Goal: Answer question/provide support: Share knowledge or assist other users

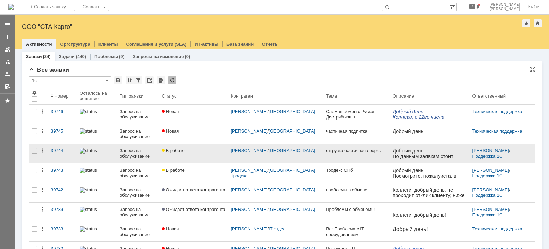
click at [142, 151] on div "Запрос на обслуживание" at bounding box center [138, 153] width 36 height 11
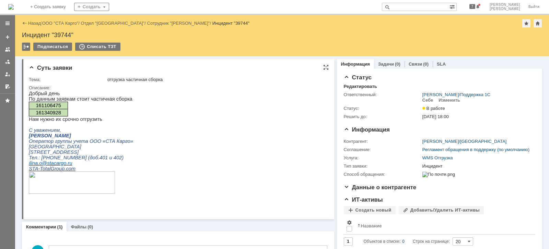
click at [238, 147] on html "Добрый день По данным заявкам стоит частичная сборка 161106475 161340928 Нам ну…" at bounding box center [175, 145] width 293 height 109
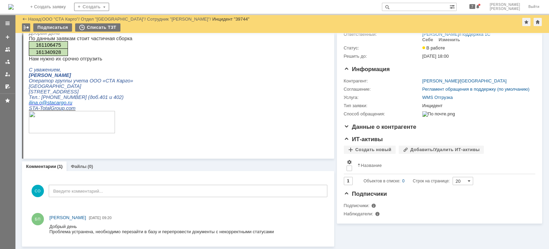
scroll to position [36, 0]
click at [5, 63] on div at bounding box center [7, 61] width 5 height 5
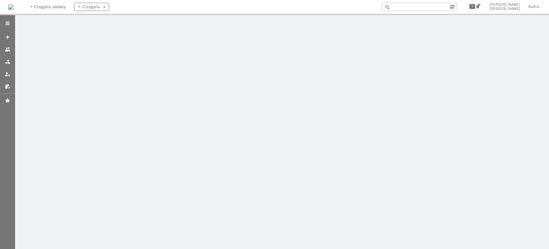
click at [7, 61] on div at bounding box center [7, 132] width 15 height 234
click at [9, 59] on div at bounding box center [7, 132] width 15 height 234
click at [548, 132] on div at bounding box center [282, 132] width 534 height 234
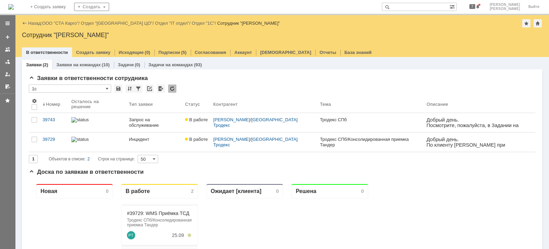
click at [368, 56] on div "В ответственности Создать заявку Исходящие (0) Подписки (5) Согласования Аккаун…" at bounding box center [282, 52] width 520 height 10
click at [73, 22] on link "ООО "СТА Карго"" at bounding box center [60, 23] width 36 height 5
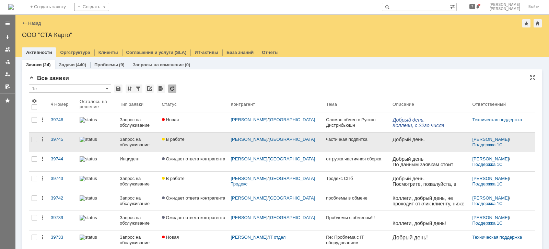
click at [132, 140] on div "Запрос на обслуживание" at bounding box center [138, 142] width 36 height 11
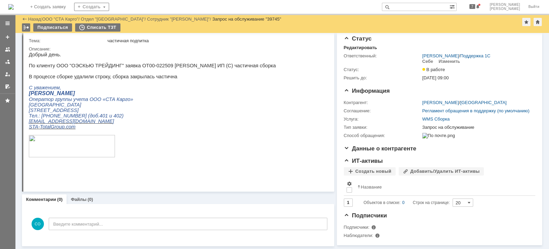
scroll to position [12, 0]
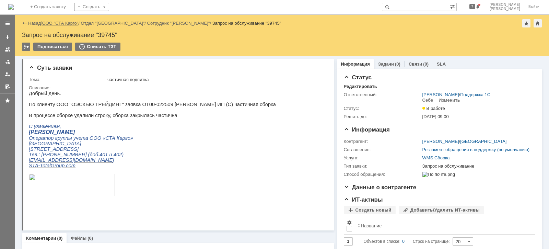
click at [67, 22] on link "ООО "СТА Карго"" at bounding box center [60, 23] width 36 height 5
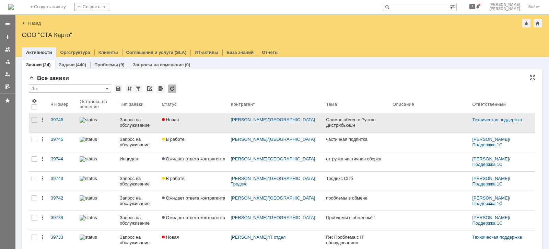
click at [136, 119] on div "Запрос на обслуживание" at bounding box center [138, 122] width 36 height 11
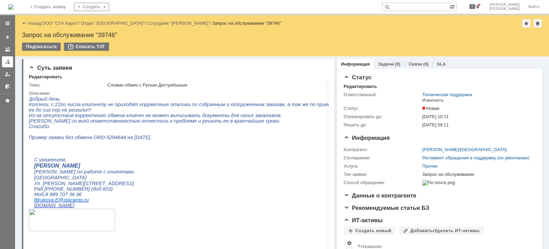
click at [6, 61] on div at bounding box center [7, 61] width 5 height 5
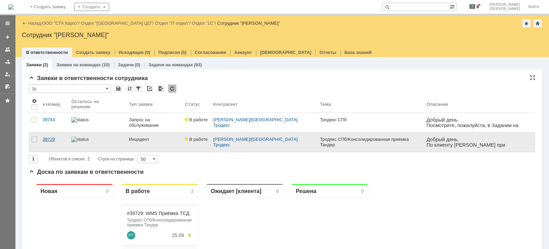
click at [52, 138] on div "39729" at bounding box center [54, 139] width 23 height 5
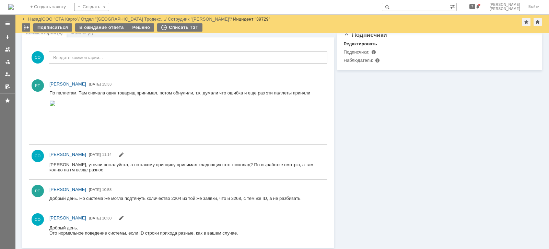
click at [56, 106] on img at bounding box center [52, 103] width 6 height 5
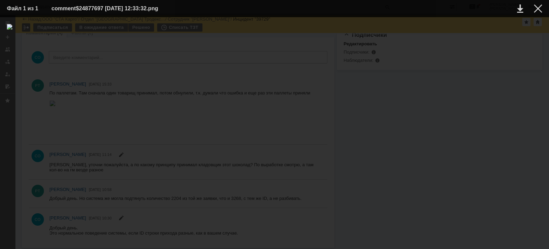
click at [166, 189] on div at bounding box center [274, 133] width 535 height 218
click at [539, 7] on div at bounding box center [538, 8] width 8 height 8
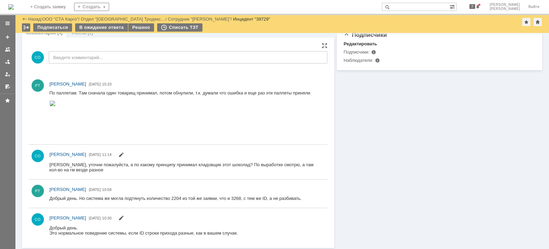
click at [56, 106] on img at bounding box center [52, 103] width 6 height 5
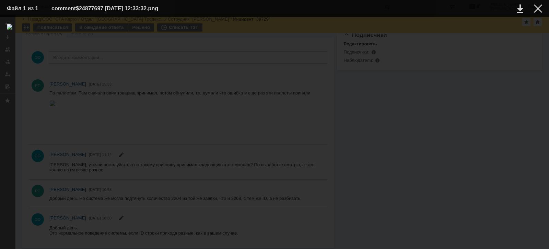
click at [219, 78] on div at bounding box center [274, 133] width 535 height 218
click at [277, 71] on div at bounding box center [274, 133] width 535 height 218
click at [392, 75] on div at bounding box center [274, 133] width 535 height 218
click at [537, 10] on div at bounding box center [538, 8] width 8 height 8
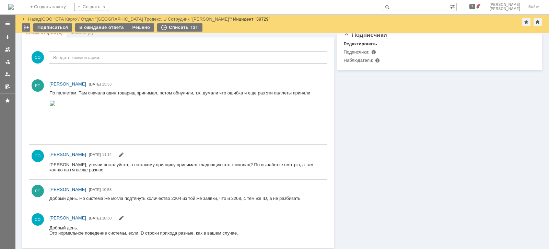
click at [2, 62] on div at bounding box center [7, 53] width 15 height 75
click at [5, 61] on div at bounding box center [7, 61] width 5 height 5
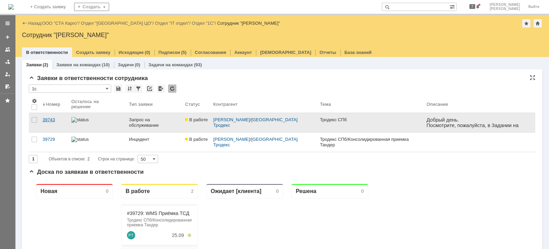
click at [53, 117] on div "39743" at bounding box center [54, 119] width 23 height 5
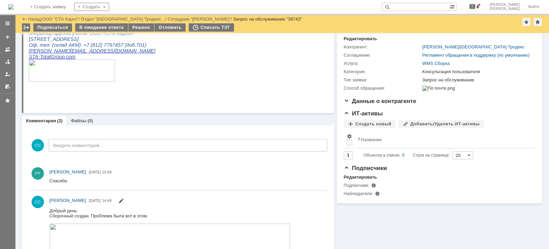
scroll to position [43, 0]
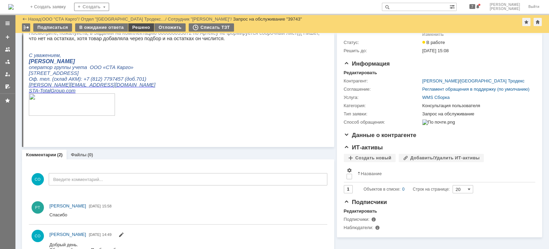
click at [139, 30] on div "Решено" at bounding box center [141, 27] width 26 height 8
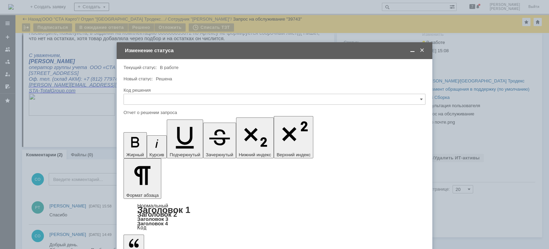
scroll to position [0, 0]
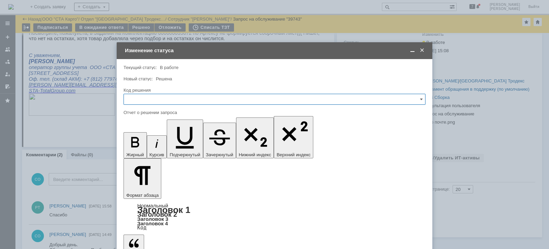
click at [157, 102] on input "text" at bounding box center [275, 99] width 302 height 11
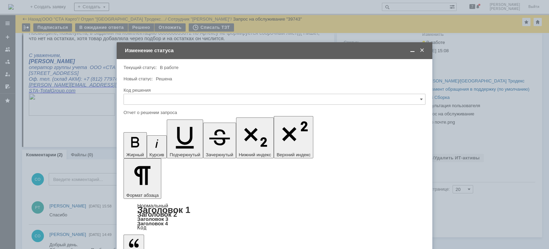
click at [178, 190] on span "Решено" at bounding box center [274, 190] width 293 height 5
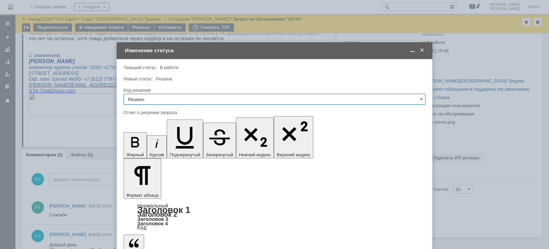
type input "Решено"
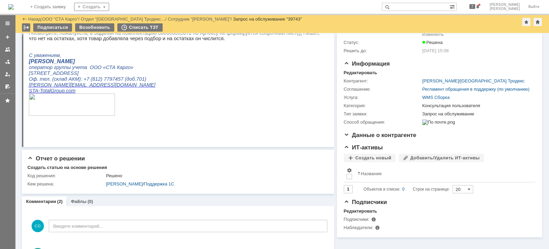
click at [1, 63] on div at bounding box center [7, 53] width 15 height 75
click at [64, 19] on link "ООО "СТА Карго"" at bounding box center [60, 18] width 36 height 5
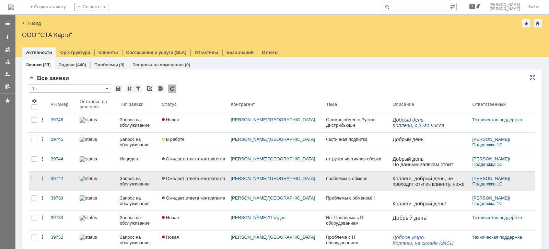
click at [134, 181] on div "Запрос на обслуживание" at bounding box center [138, 181] width 36 height 11
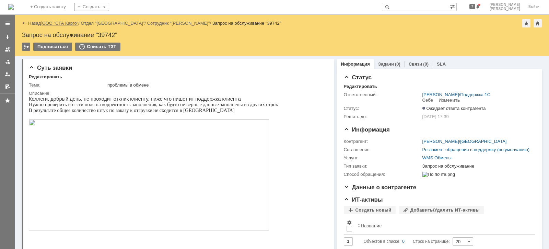
click at [69, 22] on link "ООО "СТА Карго"" at bounding box center [60, 23] width 36 height 5
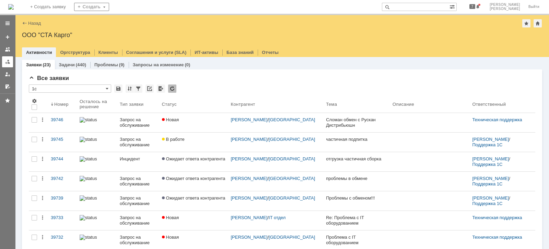
click at [9, 62] on div at bounding box center [7, 61] width 5 height 5
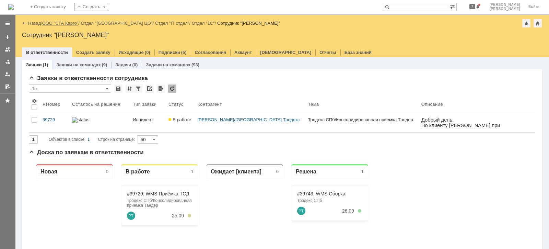
click at [65, 23] on link "ООО "СТА Карго"" at bounding box center [60, 23] width 36 height 5
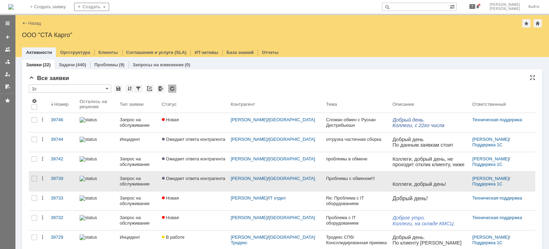
click at [196, 177] on span "Ожидает ответа контрагента" at bounding box center [193, 178] width 63 height 5
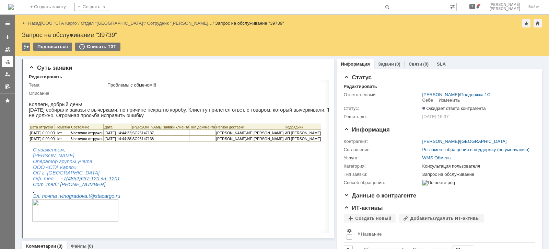
click at [6, 65] on link at bounding box center [7, 61] width 11 height 11
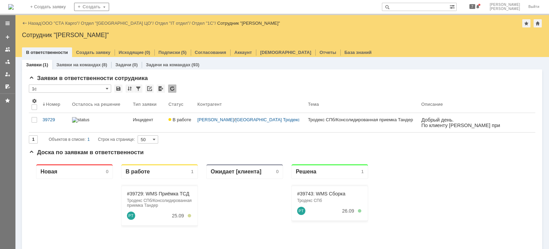
click at [153, 122] on link "Инцидент" at bounding box center [148, 122] width 36 height 19
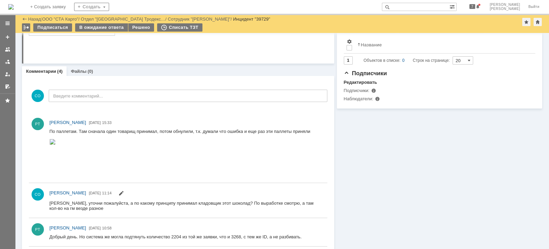
click at [56, 144] on img at bounding box center [52, 141] width 6 height 5
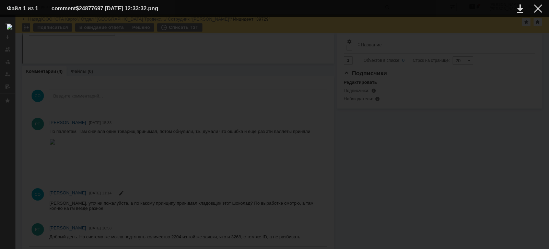
click at [232, 83] on div at bounding box center [274, 133] width 535 height 218
click at [540, 10] on div at bounding box center [538, 8] width 8 height 8
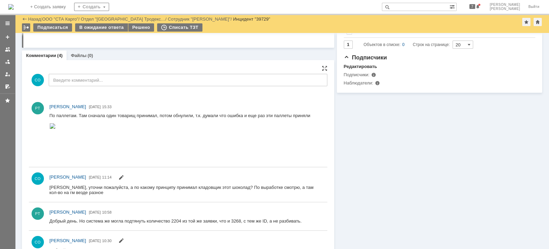
scroll to position [210, 0]
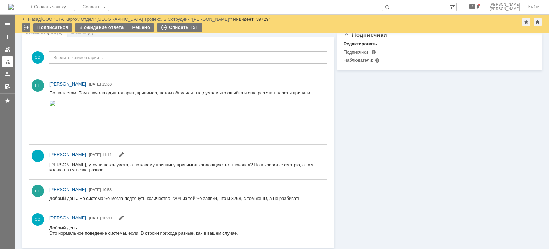
click at [2, 61] on link at bounding box center [7, 61] width 11 height 11
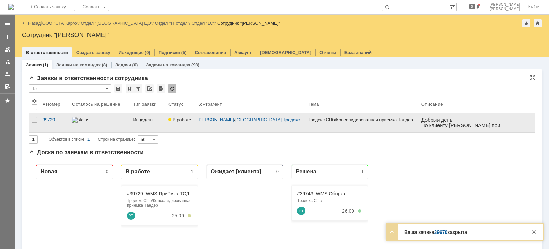
click at [200, 123] on div "[PERSON_NAME] / [GEOGRAPHIC_DATA] Тродекс" at bounding box center [250, 122] width 110 height 19
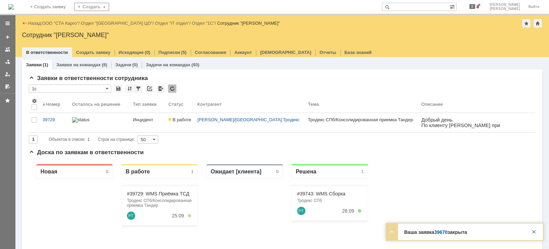
click at [205, 117] on link "[PERSON_NAME]" at bounding box center [215, 119] width 37 height 5
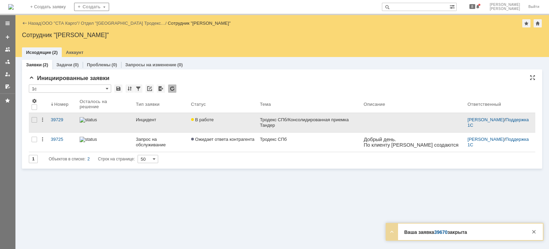
click at [167, 122] on link "Инцидент" at bounding box center [160, 122] width 55 height 19
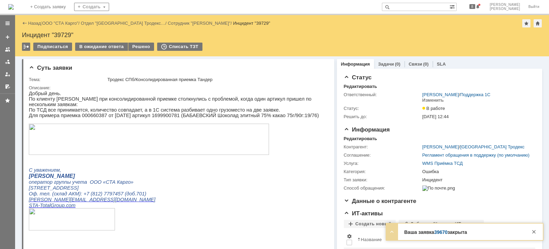
click at [89, 113] on p "Для примера приемка 000660387 от [DATE] артикул 1699900781 (БАБАЕВСКИЙ Шоколад …" at bounding box center [175, 115] width 293 height 5
click at [159, 113] on p "Для примера приемка 000660387 от [DATE] артикул 1699900781 (БАБАЕВСКИЙ Шоколад …" at bounding box center [175, 115] width 293 height 5
copy p "1699900781"
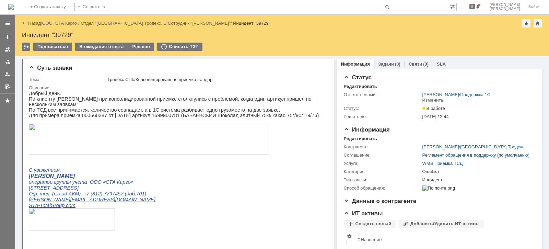
click at [95, 113] on p "Для примера приемка 000660387 от [DATE] артикул 1699900781 (БАБАЕВСКИЙ Шоколад …" at bounding box center [175, 115] width 293 height 5
copy p "000660387"
click at [154, 113] on p "Для примера приемка 000660387 от [DATE] артикул 1699900781 (БАБАЕВСКИЙ Шоколад …" at bounding box center [175, 115] width 293 height 5
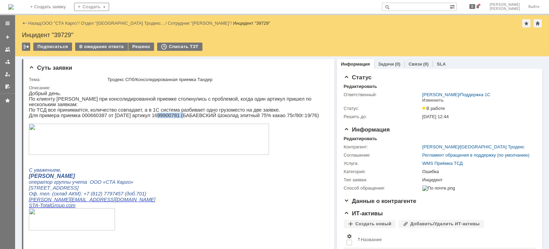
copy p "1699900781"
click at [66, 22] on link "ООО "СТА Карго"" at bounding box center [60, 23] width 36 height 5
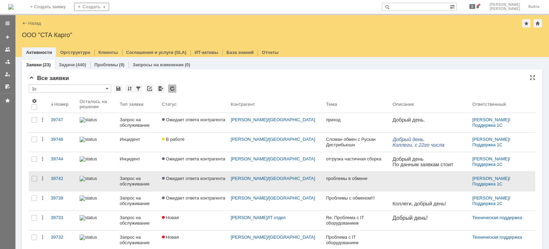
click at [129, 180] on div "Запрос на обслуживание" at bounding box center [138, 181] width 36 height 11
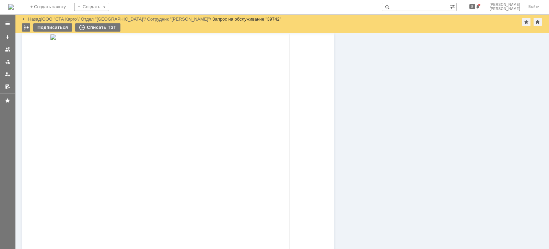
scroll to position [257, 0]
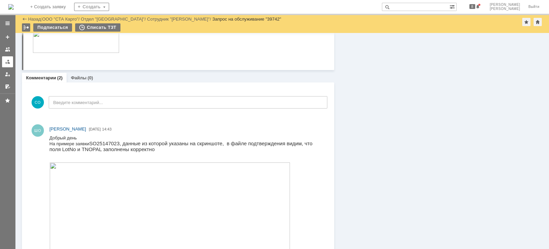
click at [9, 59] on div at bounding box center [7, 61] width 5 height 5
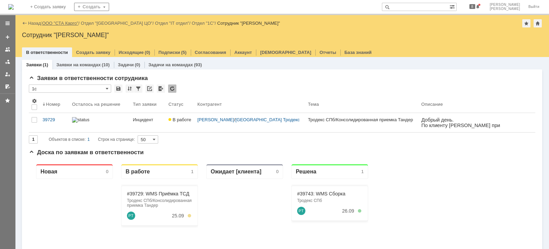
click at [72, 22] on link "ООО "СТА Карго"" at bounding box center [60, 23] width 36 height 5
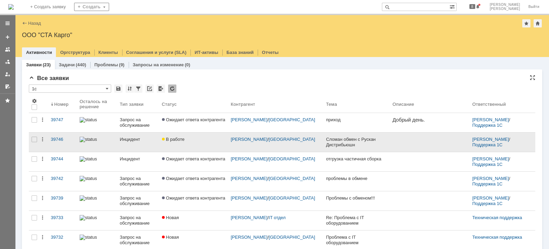
click at [130, 139] on div "Инцидент" at bounding box center [138, 139] width 36 height 5
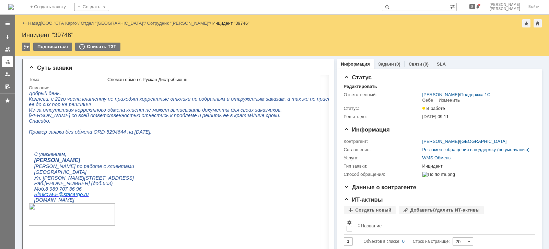
click at [8, 64] on div at bounding box center [7, 61] width 5 height 5
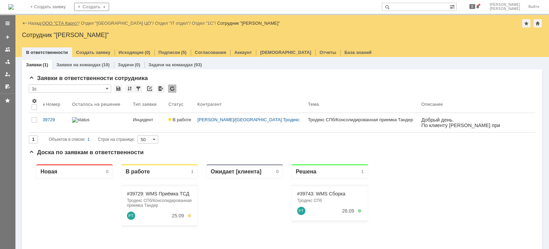
click at [73, 23] on link "ООО "СТА Карго"" at bounding box center [60, 23] width 36 height 5
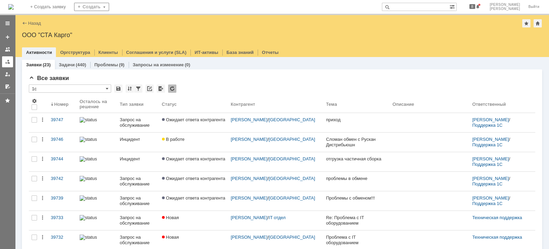
click at [6, 61] on div at bounding box center [7, 61] width 5 height 5
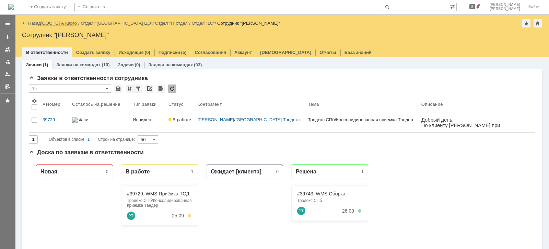
click at [67, 24] on link "ООО "СТА Карго"" at bounding box center [60, 23] width 36 height 5
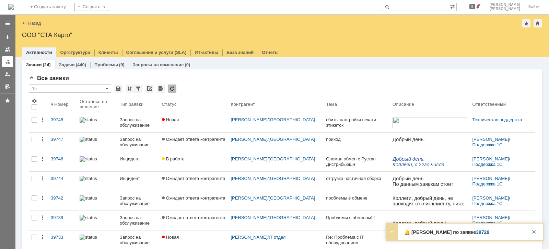
click at [8, 62] on div at bounding box center [7, 61] width 5 height 5
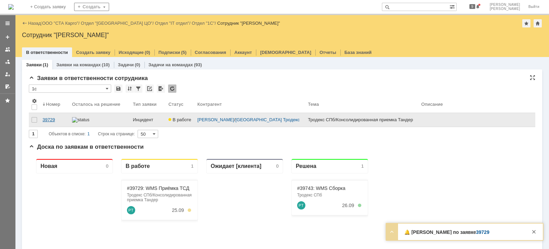
click at [62, 119] on div "39729" at bounding box center [55, 119] width 24 height 5
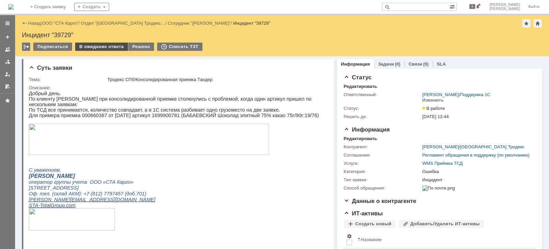
click at [99, 46] on div "В ожидание ответа" at bounding box center [101, 47] width 52 height 8
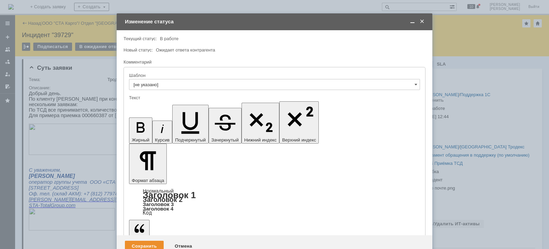
drag, startPoint x: 385, startPoint y: 1902, endPoint x: 385, endPoint y: 1915, distance: 13.0
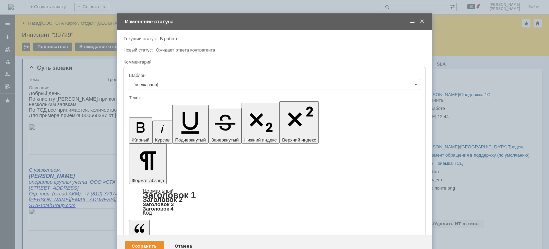
drag, startPoint x: 203, startPoint y: 1925, endPoint x: 107, endPoint y: 1882, distance: 104.6
copy body "​Добрый день. Мы протестировали данную ситуацию, и с уверенноостью могу сказать…"
drag, startPoint x: 228, startPoint y: 168, endPoint x: 219, endPoint y: 163, distance: 10.9
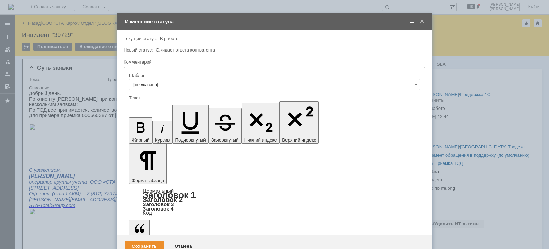
drag, startPoint x: 202, startPoint y: 1920, endPoint x: 174, endPoint y: 1913, distance: 29.0
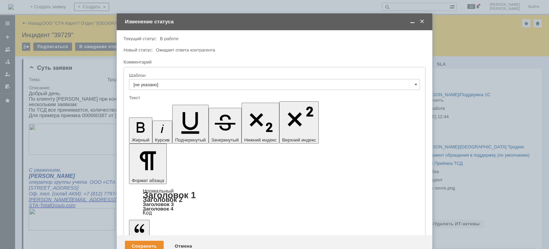
checkbox input "false"
drag, startPoint x: 188, startPoint y: 1921, endPoint x: 124, endPoint y: 1883, distance: 74.5
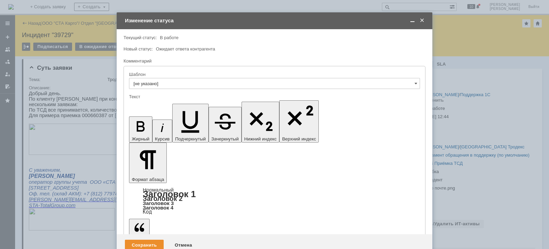
scroll to position [3483, 1]
click at [139, 239] on div "Сохранить" at bounding box center [144, 244] width 39 height 11
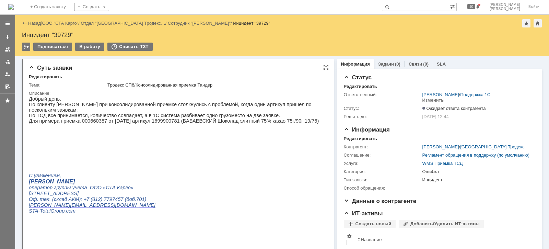
scroll to position [0, 0]
click at [2, 63] on link at bounding box center [7, 61] width 11 height 11
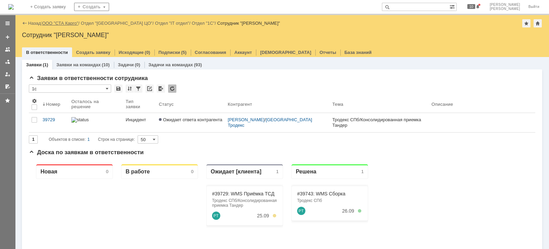
click at [72, 21] on link "ООО "СТА Карго"" at bounding box center [60, 23] width 36 height 5
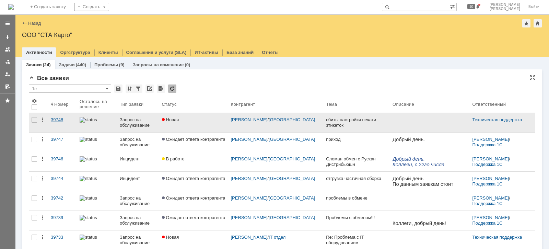
click at [61, 120] on div "39748" at bounding box center [62, 119] width 23 height 5
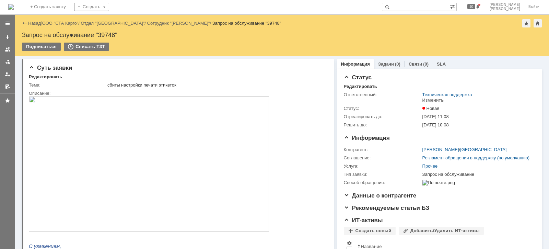
click at [162, 120] on img at bounding box center [149, 163] width 240 height 135
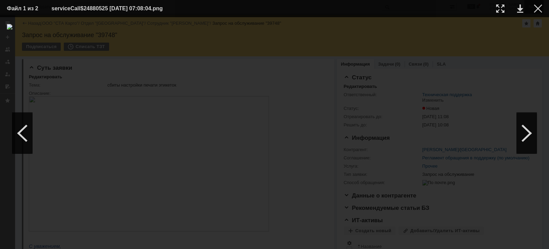
click at [536, 9] on div at bounding box center [538, 8] width 8 height 8
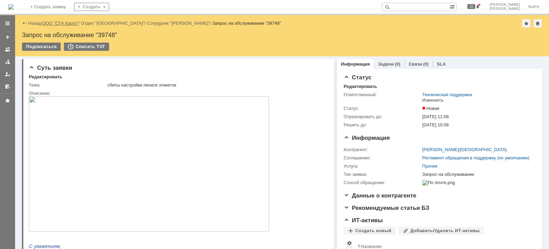
click at [68, 24] on link "ООО "СТА Карго"" at bounding box center [60, 23] width 36 height 5
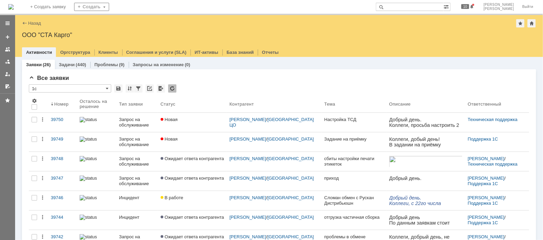
click at [146, 142] on div "Запрос на обслуживание" at bounding box center [137, 142] width 36 height 11
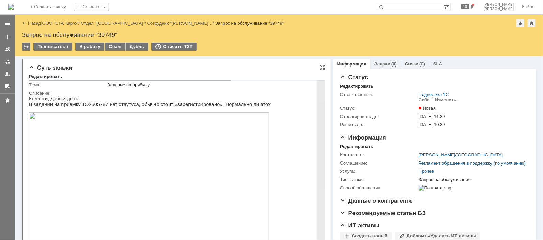
click at [127, 173] on img at bounding box center [148, 179] width 240 height 135
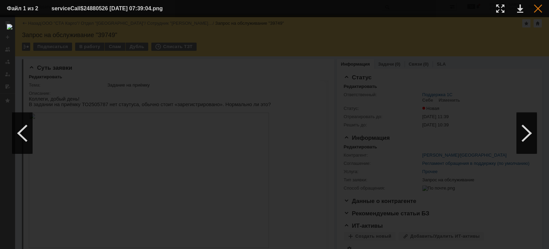
click at [534, 9] on div at bounding box center [538, 8] width 8 height 8
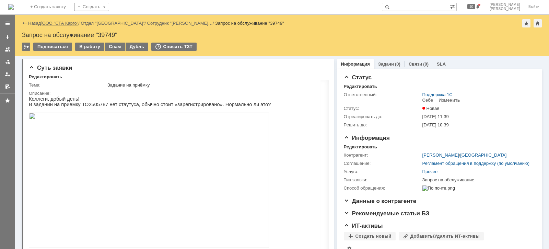
click at [54, 24] on link "ООО "СТА Карго"" at bounding box center [60, 23] width 36 height 5
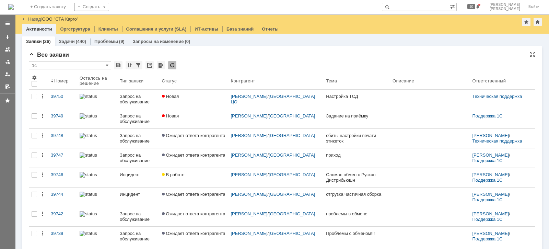
scroll to position [332, 0]
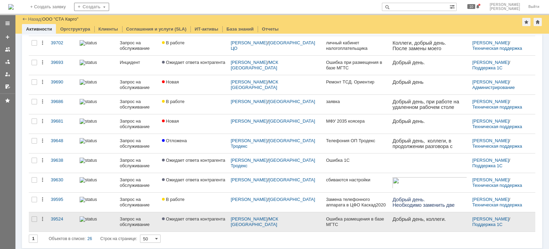
click at [130, 220] on div "Запрос на обслуживание" at bounding box center [138, 221] width 36 height 11
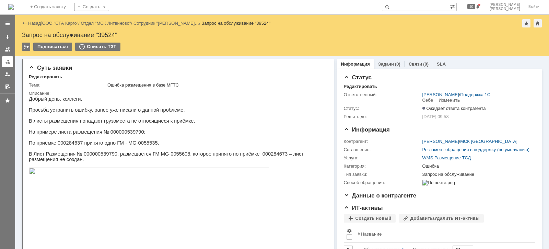
click at [8, 58] on link at bounding box center [7, 61] width 11 height 11
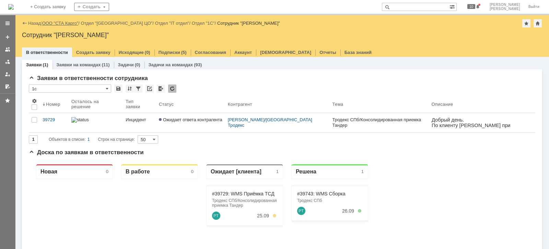
click at [72, 21] on link "ООО "СТА Карго"" at bounding box center [60, 23] width 36 height 5
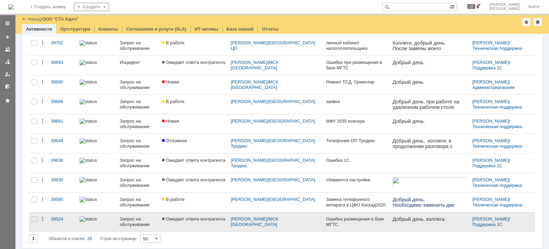
click at [132, 212] on link "Запрос на обслуживание" at bounding box center [138, 221] width 42 height 19
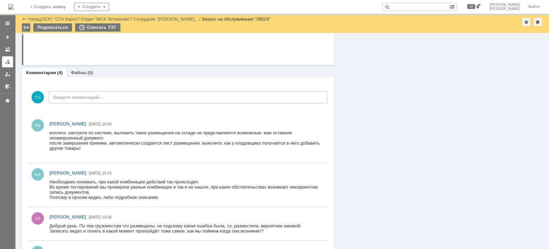
click at [3, 65] on link at bounding box center [7, 61] width 11 height 11
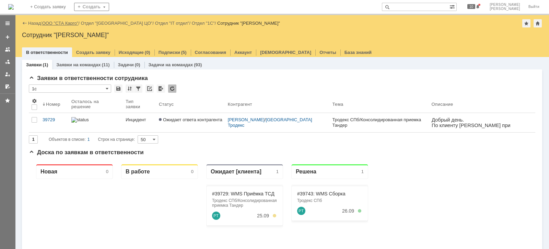
click at [79, 23] on link "ООО "СТА Карго"" at bounding box center [60, 23] width 36 height 5
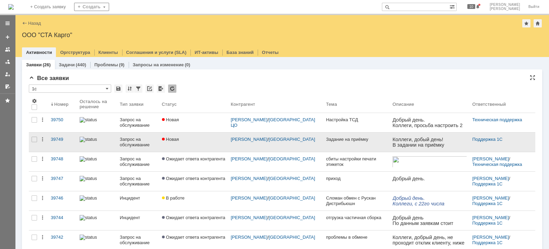
click at [142, 133] on link "Запрос на обслуживание" at bounding box center [138, 141] width 42 height 19
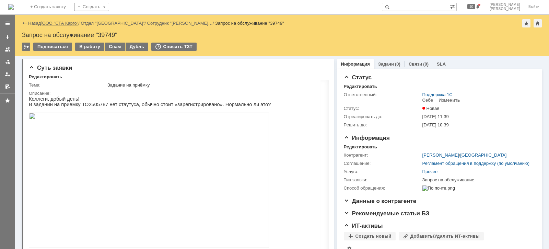
click at [72, 21] on link "ООО "СТА Карго"" at bounding box center [60, 23] width 36 height 5
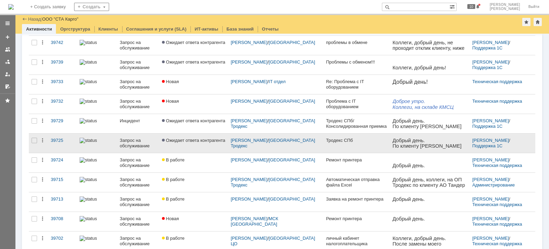
scroll to position [214, 0]
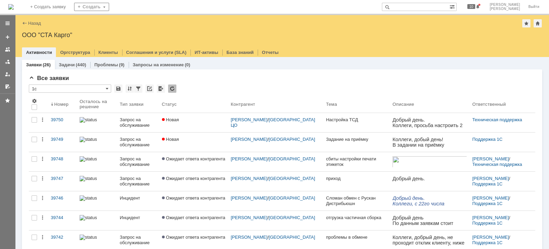
click at [196, 179] on span "Ожидает ответа контрагента" at bounding box center [193, 178] width 63 height 5
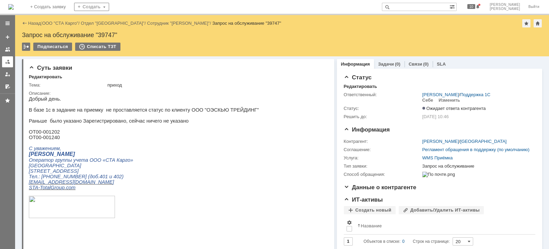
click at [5, 61] on div at bounding box center [7, 61] width 5 height 5
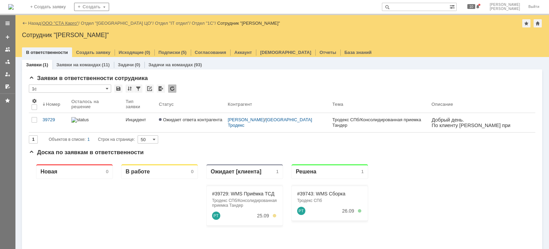
click at [75, 22] on link "ООО "СТА Карго"" at bounding box center [60, 23] width 36 height 5
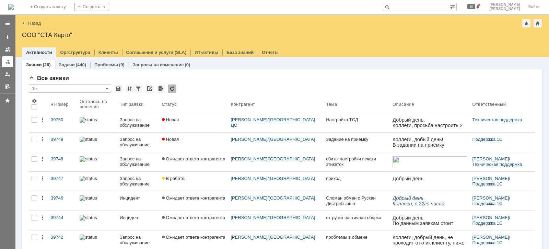
click at [4, 58] on link at bounding box center [7, 61] width 11 height 11
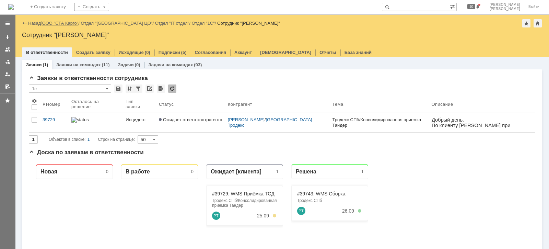
click at [69, 21] on link "ООО "СТА Карго"" at bounding box center [60, 23] width 36 height 5
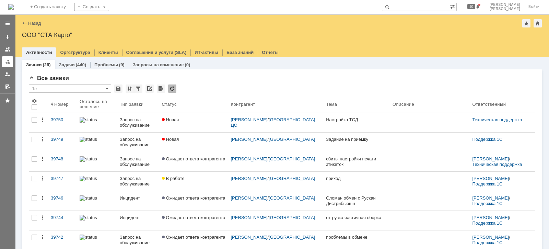
click at [8, 63] on div at bounding box center [7, 61] width 5 height 5
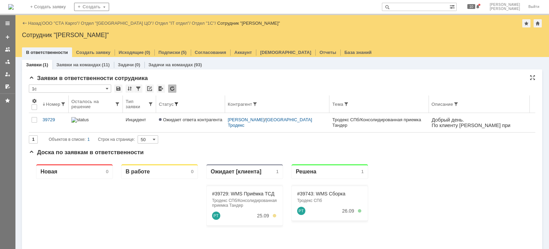
click at [177, 106] on span at bounding box center [176, 103] width 5 height 5
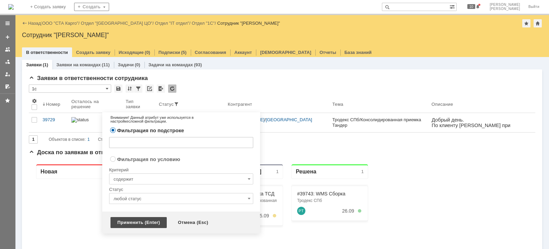
click at [153, 221] on div "Применить (Enter)" at bounding box center [138, 222] width 56 height 11
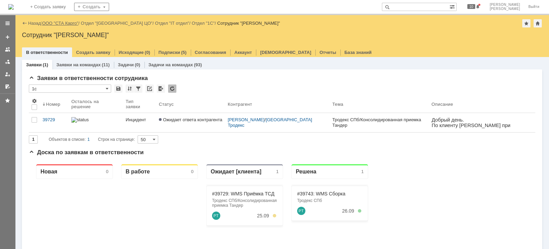
click at [74, 23] on link "ООО "СТА Карго"" at bounding box center [60, 23] width 36 height 5
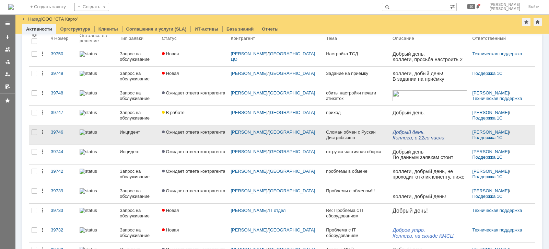
click at [196, 139] on link "Ожидает ответа контрагента" at bounding box center [193, 134] width 69 height 19
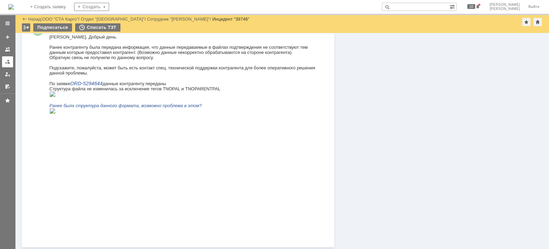
click at [10, 62] on div at bounding box center [7, 61] width 5 height 5
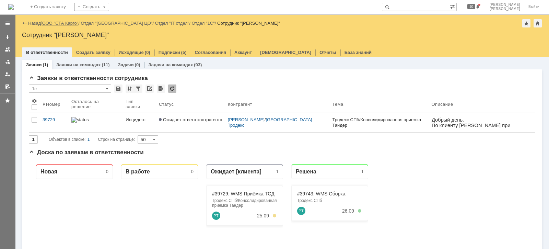
click at [78, 23] on link "ООО "СТА Карго"" at bounding box center [60, 23] width 36 height 5
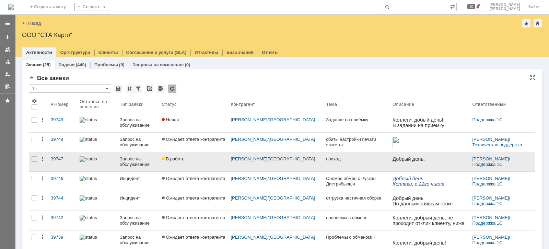
click at [135, 160] on div "Запрос на обслуживание" at bounding box center [138, 161] width 36 height 11
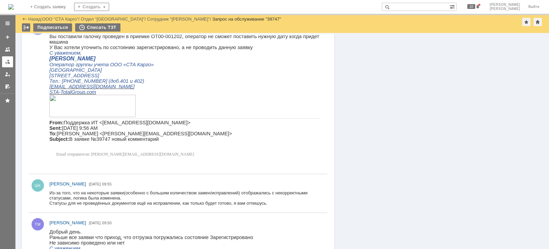
click at [6, 63] on div at bounding box center [7, 61] width 5 height 5
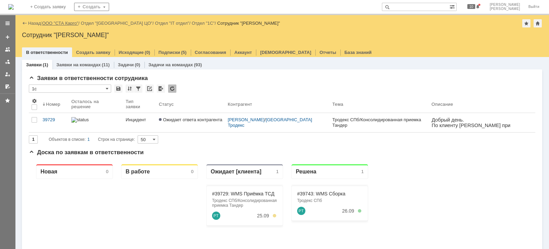
click at [70, 25] on link "ООО "СТА Карго"" at bounding box center [60, 23] width 36 height 5
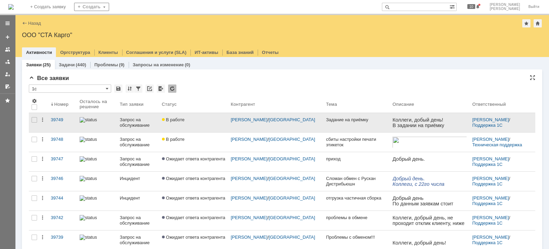
click at [130, 125] on div "Запрос на обслуживание" at bounding box center [138, 122] width 36 height 11
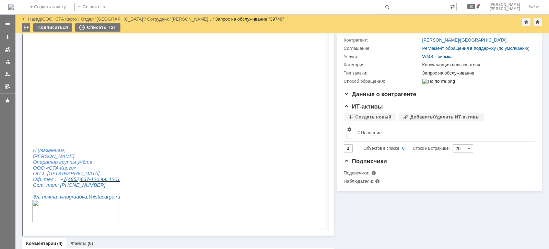
scroll to position [84, 0]
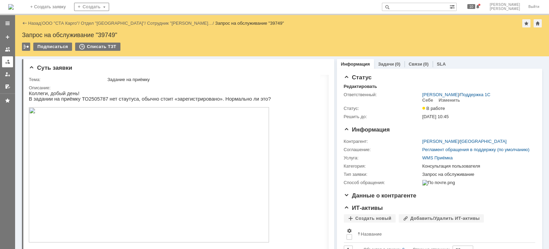
click at [7, 59] on div at bounding box center [7, 61] width 5 height 5
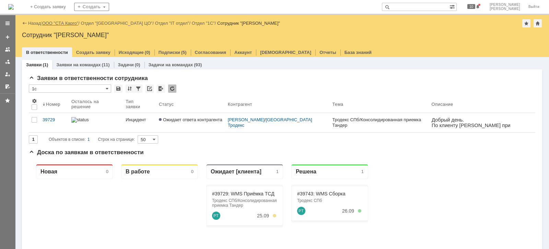
click at [78, 23] on link "ООО "СТА Карго"" at bounding box center [60, 23] width 36 height 5
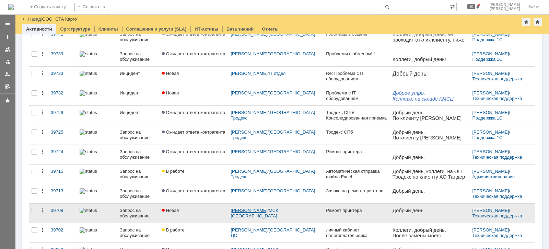
scroll to position [171, 0]
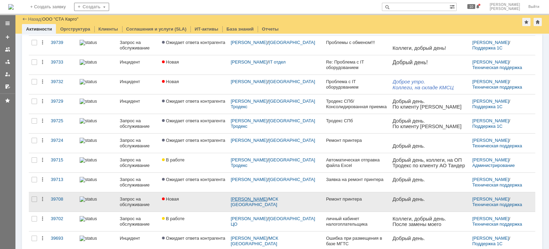
click at [266, 197] on link "[PERSON_NAME]" at bounding box center [249, 198] width 37 height 5
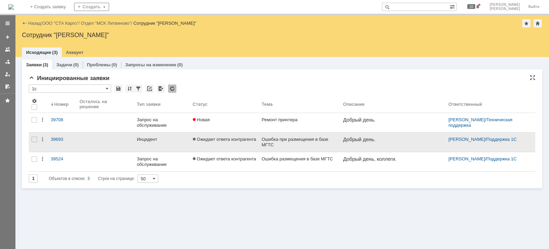
click at [215, 141] on span "Ожидает ответа контрагента" at bounding box center [224, 139] width 63 height 5
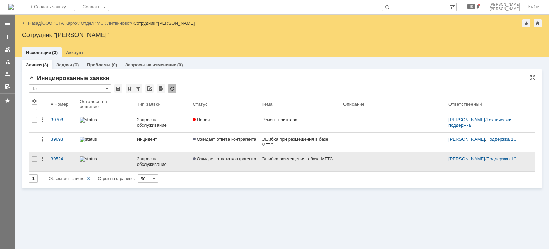
click at [233, 159] on span "Ожидает ответа контрагента" at bounding box center [224, 158] width 63 height 5
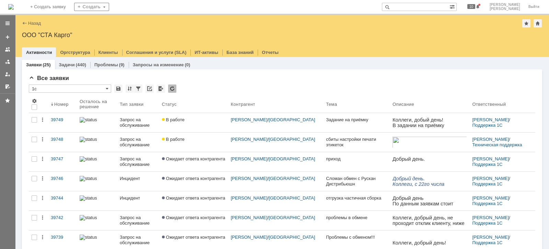
click at [441, 8] on input "text" at bounding box center [416, 7] width 68 height 8
type input "завидова"
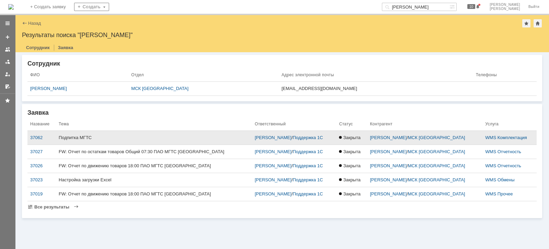
click at [178, 139] on div "Подпитка МГТС" at bounding box center [154, 137] width 190 height 5
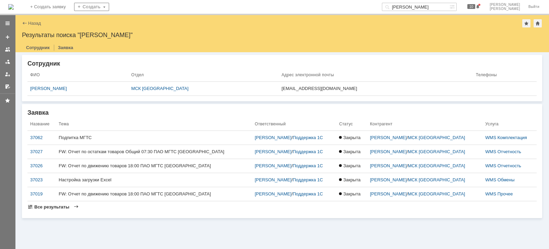
click at [54, 204] on span "Все результаты" at bounding box center [51, 206] width 35 height 5
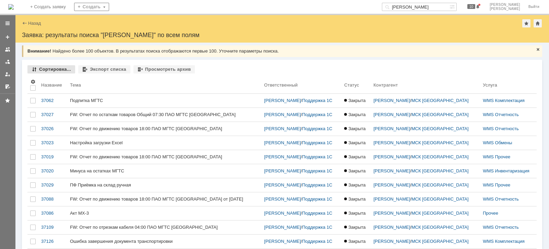
click at [67, 67] on div "Сортировка..." at bounding box center [51, 69] width 48 height 8
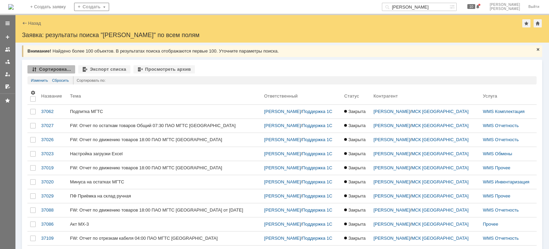
click at [37, 68] on div "Сортировка..." at bounding box center [51, 69] width 48 height 8
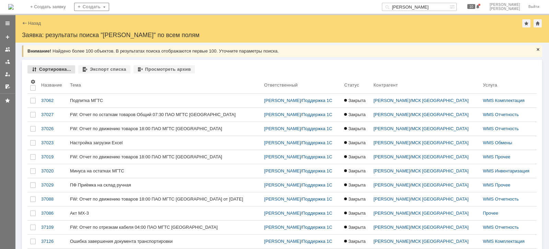
click at [37, 68] on div "Сортировка..." at bounding box center [51, 69] width 48 height 8
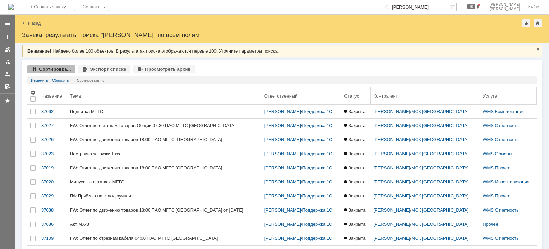
click at [51, 100] on th "Название" at bounding box center [52, 95] width 29 height 17
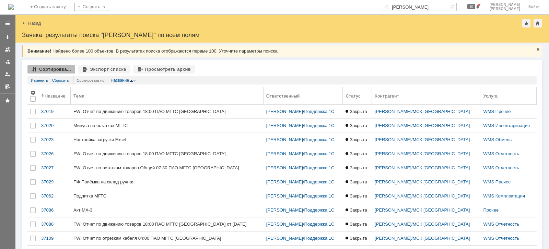
click at [59, 97] on div "Название" at bounding box center [55, 95] width 21 height 5
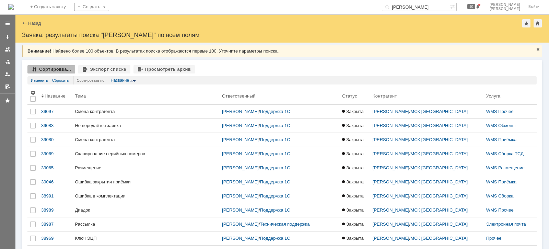
click at [59, 97] on div "Название" at bounding box center [55, 95] width 21 height 5
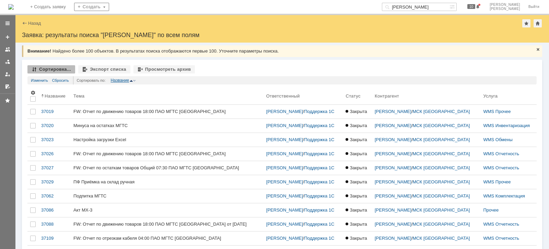
click at [119, 81] on div "Название" at bounding box center [119, 80] width 19 height 5
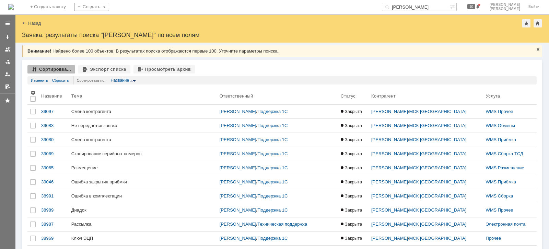
click at [134, 81] on img at bounding box center [134, 81] width 3 height 2
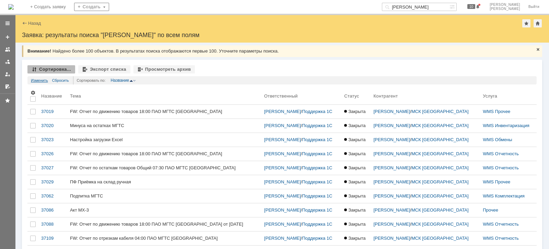
click at [39, 77] on link "Изменить" at bounding box center [39, 80] width 17 height 8
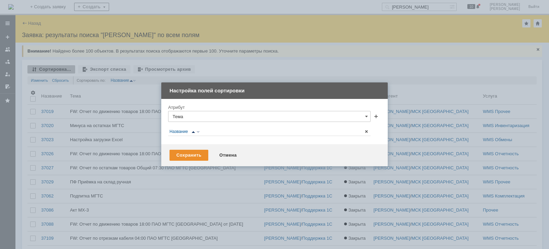
click at [364, 115] on input "Тема" at bounding box center [269, 116] width 202 height 11
click at [292, 106] on div "Атрибут" at bounding box center [269, 107] width 202 height 7
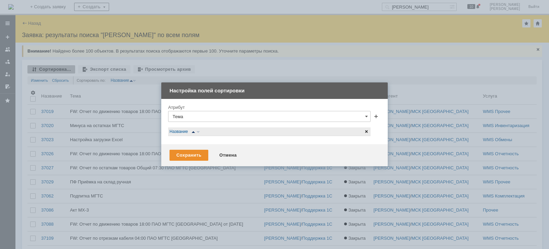
click at [365, 133] on span at bounding box center [366, 131] width 5 height 5
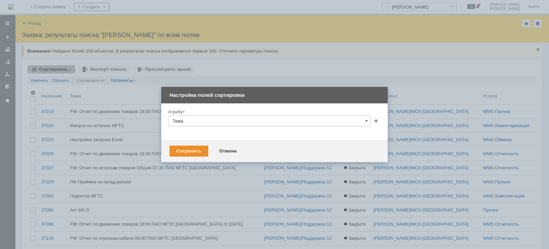
click at [364, 119] on input "Тема" at bounding box center [269, 120] width 202 height 11
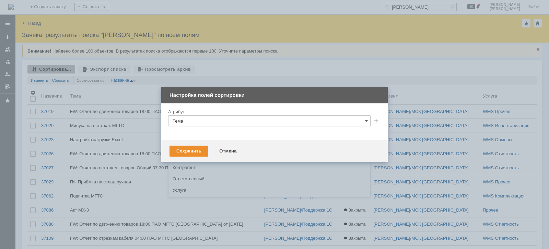
click at [365, 119] on span at bounding box center [366, 120] width 3 height 5
click at [378, 120] on span at bounding box center [375, 121] width 5 height 5
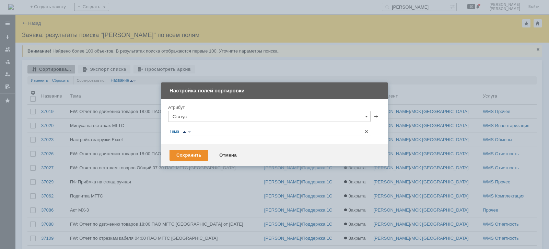
click at [378, 120] on div "Атрибут Статус" at bounding box center [274, 112] width 213 height 17
click at [376, 115] on span at bounding box center [375, 117] width 5 height 5
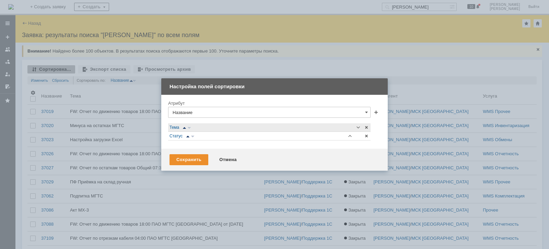
click at [217, 131] on td "Тема" at bounding box center [257, 127] width 178 height 9
type input "Название"
click at [224, 154] on div "Отмена" at bounding box center [227, 159] width 31 height 11
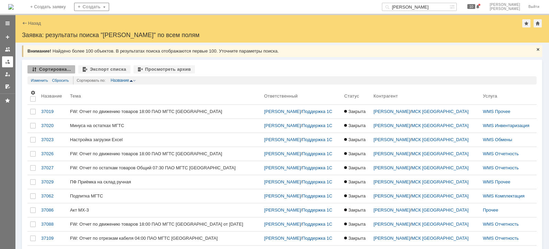
click at [6, 60] on div at bounding box center [7, 61] width 5 height 5
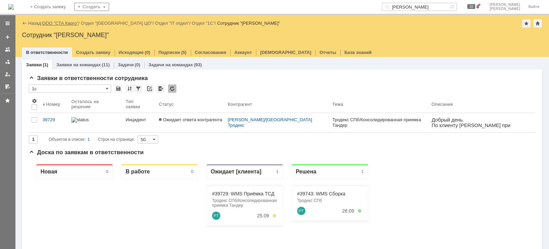
click at [58, 23] on link "ООО "СТА Карго"" at bounding box center [60, 23] width 36 height 5
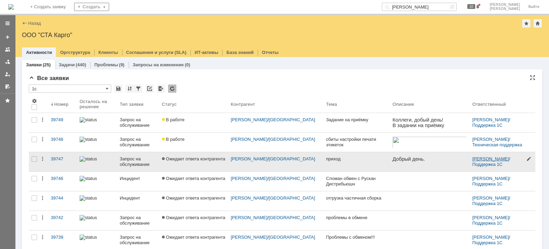
click at [472, 156] on link "[PERSON_NAME]" at bounding box center [490, 158] width 37 height 5
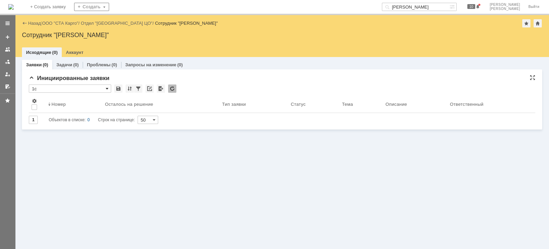
click at [108, 88] on span at bounding box center [107, 88] width 3 height 5
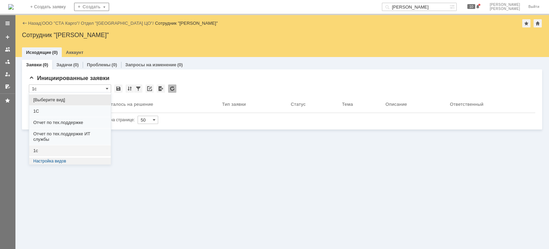
click at [72, 151] on span "1с" at bounding box center [69, 150] width 73 height 5
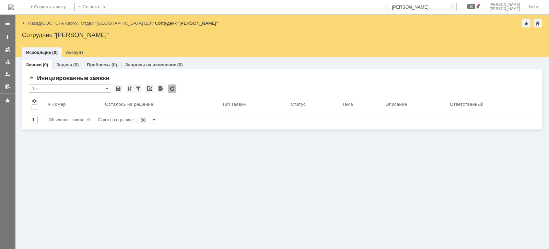
type input "1с"
click at [63, 22] on link "ООО "СТА Карго"" at bounding box center [60, 23] width 36 height 5
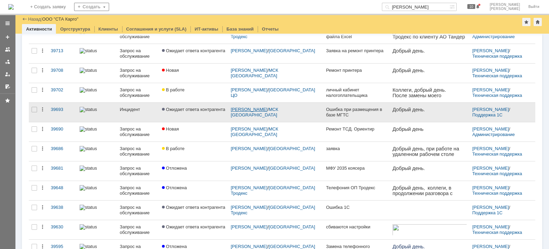
click at [257, 107] on link "[PERSON_NAME]" at bounding box center [249, 109] width 37 height 5
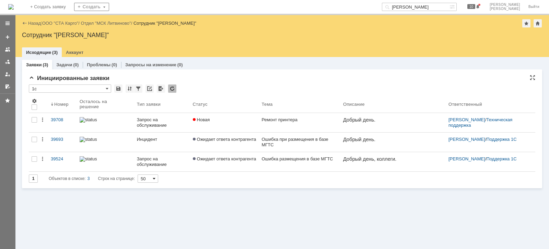
click at [155, 177] on span at bounding box center [154, 178] width 3 height 5
click at [151, 213] on span "100" at bounding box center [150, 211] width 12 height 5
type input "100"
click at [109, 86] on input "1с" at bounding box center [70, 88] width 82 height 8
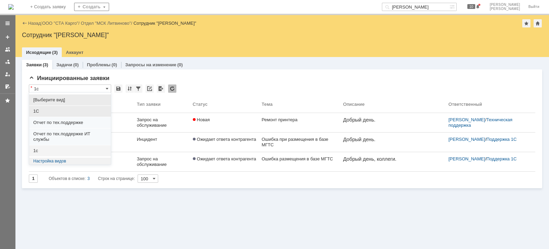
click at [87, 109] on span "1С" at bounding box center [69, 110] width 73 height 5
type input "1С"
type input "20"
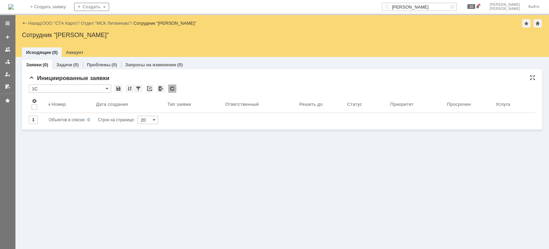
click at [105, 87] on input "1С" at bounding box center [70, 88] width 82 height 8
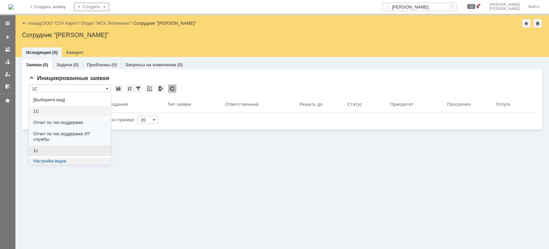
click at [69, 150] on span "1с" at bounding box center [69, 150] width 73 height 5
type input "1с"
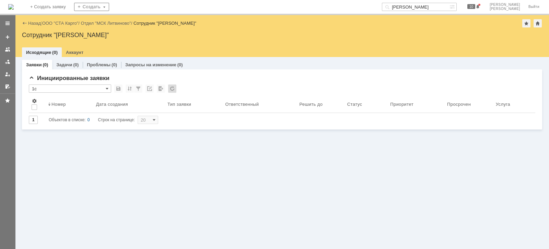
type input "50"
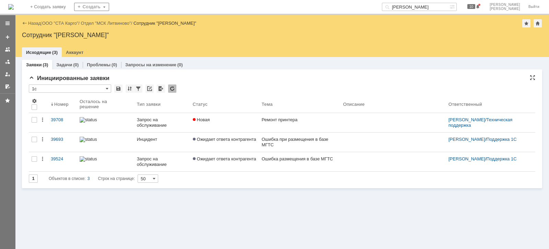
type input "1с"
click at [8, 74] on div at bounding box center [7, 73] width 5 height 5
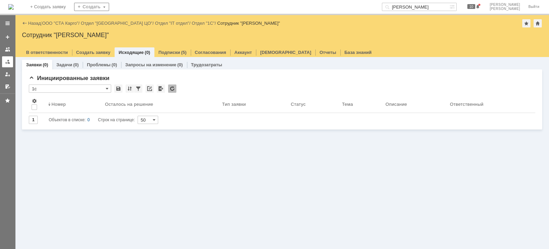
click at [9, 63] on div at bounding box center [7, 61] width 5 height 5
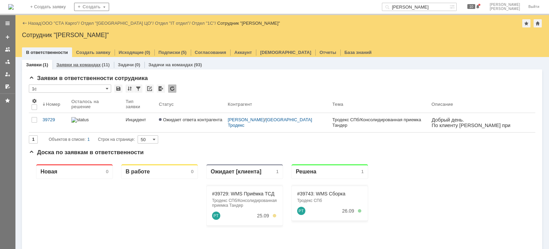
click at [89, 64] on link "Заявки на командах" at bounding box center [78, 64] width 44 height 5
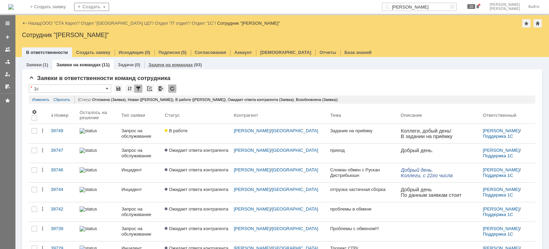
click at [180, 63] on link "Задачи на командах" at bounding box center [171, 64] width 45 height 5
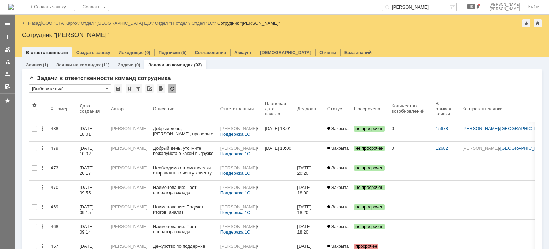
click at [66, 21] on link "ООО "СТА Карго"" at bounding box center [60, 23] width 36 height 5
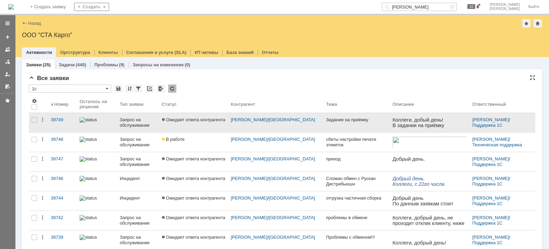
click at [141, 120] on div "Запрос на обслуживание" at bounding box center [138, 122] width 36 height 11
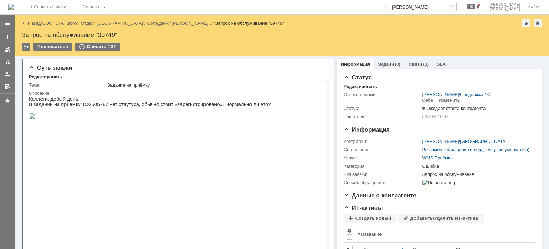
scroll to position [129, 0]
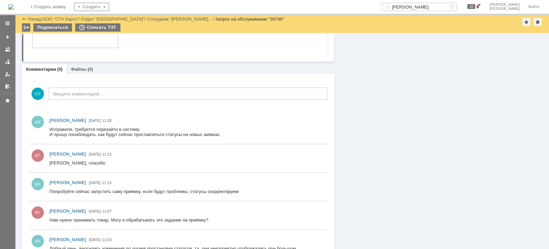
click at [10, 59] on div at bounding box center [7, 61] width 5 height 5
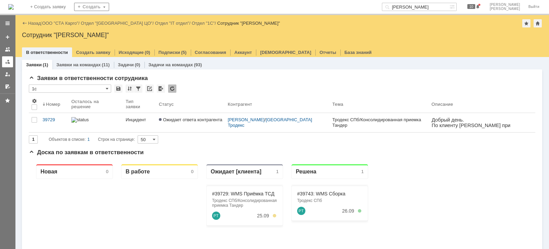
click at [11, 65] on link at bounding box center [7, 61] width 11 height 11
click at [74, 25] on link "ООО "СТА Карго"" at bounding box center [60, 23] width 36 height 5
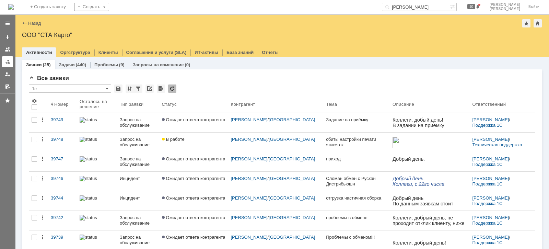
click at [12, 59] on link at bounding box center [7, 61] width 11 height 11
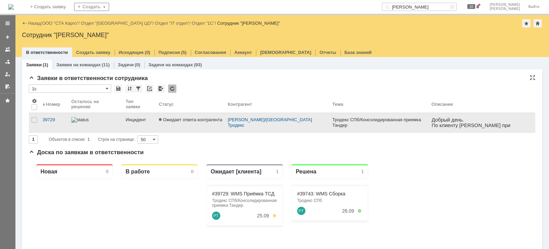
click at [127, 126] on link "Инцидент" at bounding box center [139, 122] width 33 height 19
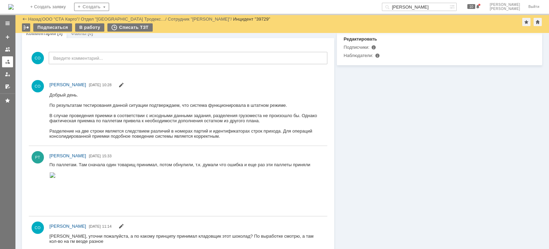
click at [9, 62] on div at bounding box center [7, 61] width 5 height 5
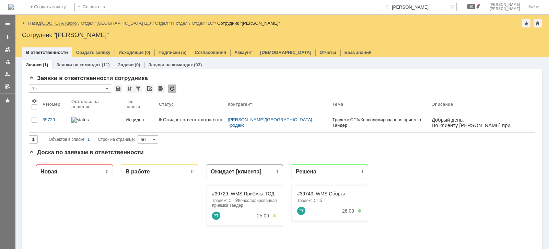
click at [70, 25] on link "ООО "СТА Карго"" at bounding box center [60, 23] width 36 height 5
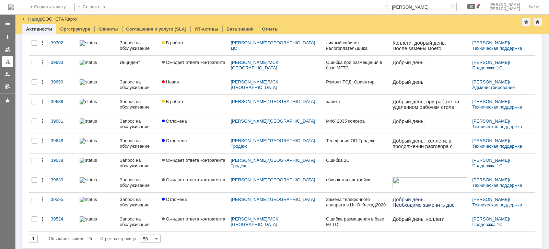
click at [11, 62] on link at bounding box center [7, 61] width 11 height 11
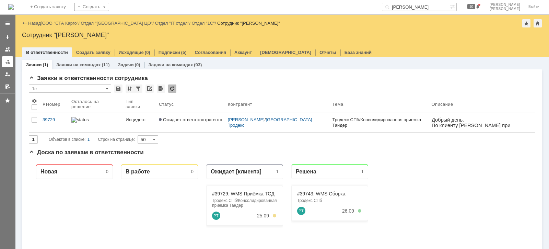
click at [9, 60] on div at bounding box center [7, 61] width 5 height 5
click at [76, 22] on link "ООО "СТА Карго"" at bounding box center [60, 23] width 36 height 5
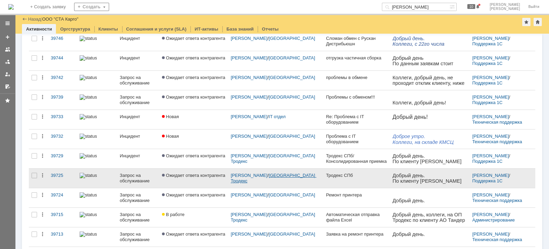
scroll to position [171, 0]
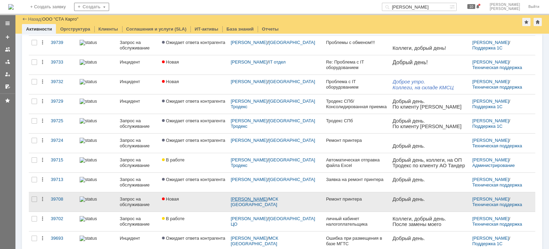
click at [262, 197] on link "[PERSON_NAME]" at bounding box center [249, 198] width 37 height 5
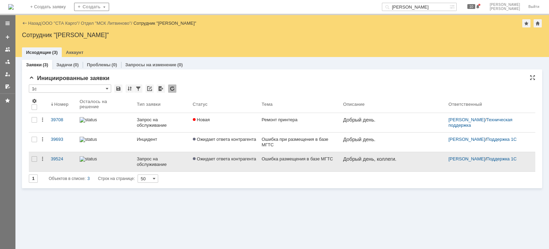
click at [156, 163] on div "Запрос на обслуживание" at bounding box center [162, 161] width 50 height 11
click at [62, 162] on link "39524" at bounding box center [62, 161] width 29 height 19
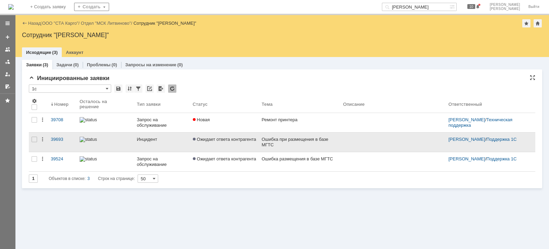
click at [111, 142] on div at bounding box center [106, 139] width 52 height 5
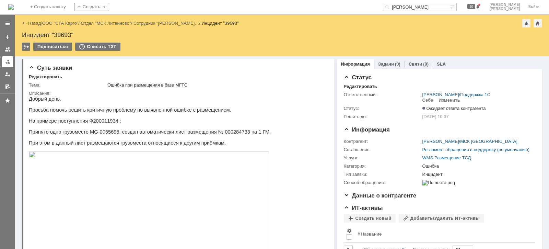
click at [10, 57] on link at bounding box center [7, 61] width 11 height 11
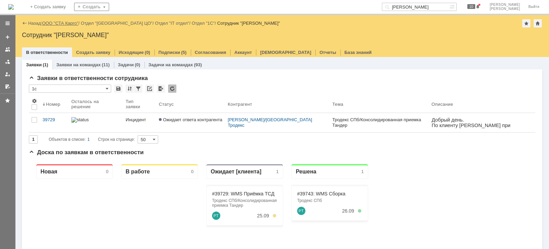
click at [69, 22] on link "ООО "СТА Карго"" at bounding box center [60, 23] width 36 height 5
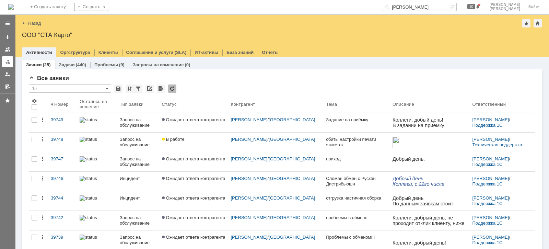
click at [5, 63] on div at bounding box center [7, 61] width 5 height 5
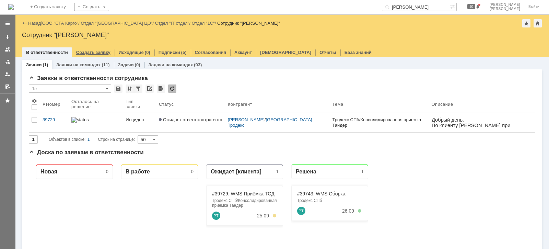
click at [95, 53] on link "Создать заявку" at bounding box center [93, 52] width 34 height 5
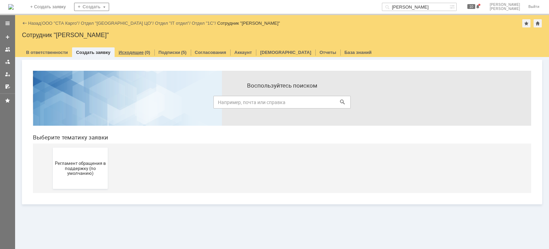
click at [135, 53] on link "Исходящие" at bounding box center [131, 52] width 25 height 5
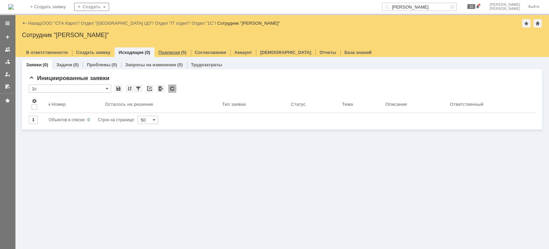
click at [166, 54] on link "Подписки" at bounding box center [170, 52] width 22 height 5
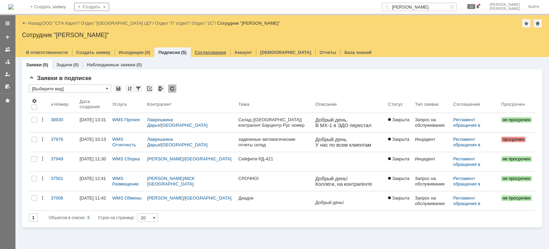
click at [205, 54] on link "Согласования" at bounding box center [211, 52] width 32 height 5
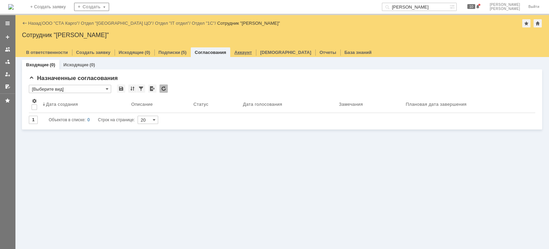
click at [234, 50] on link "Аккаунт" at bounding box center [242, 52] width 17 height 5
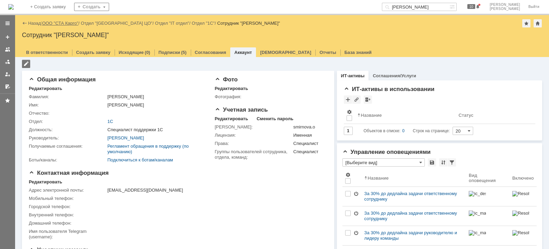
click at [62, 21] on link "ООО "СТА Карго"" at bounding box center [60, 23] width 36 height 5
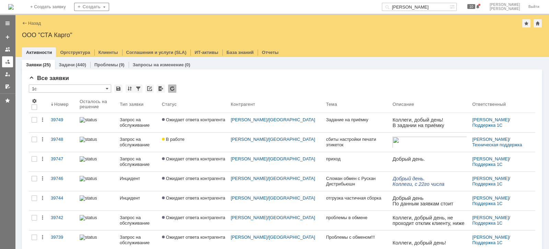
click at [10, 62] on link at bounding box center [7, 61] width 11 height 11
